Goal: Information Seeking & Learning: Learn about a topic

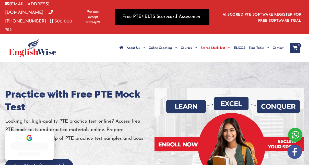
click at [134, 10] on link "Free PTE/IELTS Scorecard Assessment" at bounding box center [162, 17] width 95 height 16
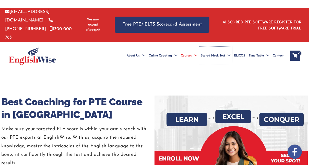
click at [208, 47] on span "Scored Mock Test" at bounding box center [213, 56] width 24 height 18
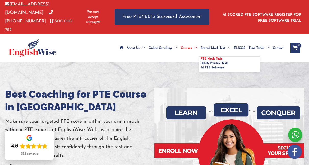
click at [210, 57] on span "PTE Mock Tests" at bounding box center [212, 58] width 22 height 3
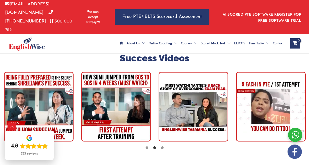
scroll to position [1416, 0]
